Goal: Complete application form

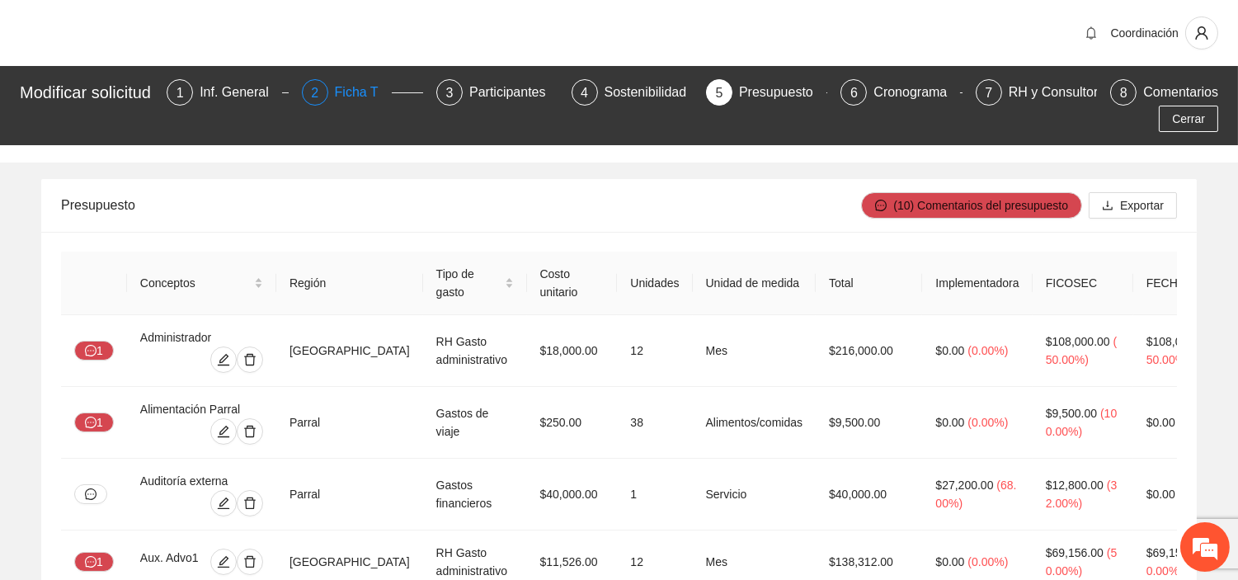
click at [364, 93] on div "Ficha T" at bounding box center [363, 92] width 57 height 26
click at [307, 87] on div "2 Ficha T" at bounding box center [356, 92] width 134 height 26
click at [318, 88] on span "2" at bounding box center [314, 93] width 7 height 14
